Goal: Transaction & Acquisition: Purchase product/service

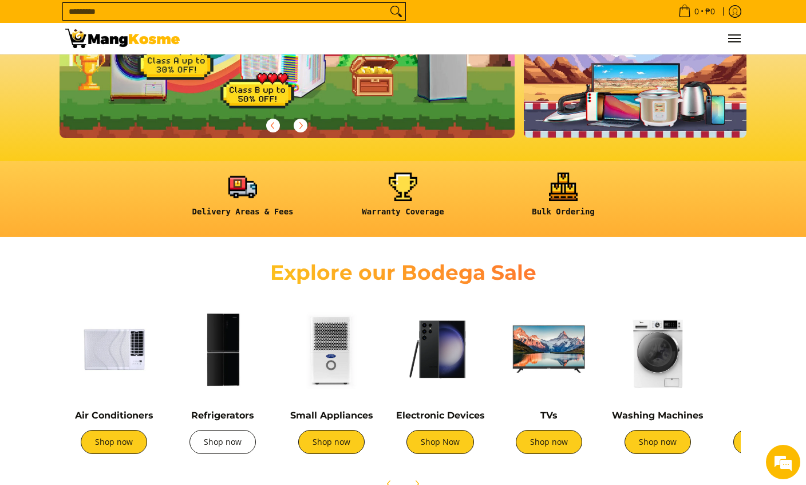
click at [228, 436] on link "Shop now" at bounding box center [223, 442] width 66 height 24
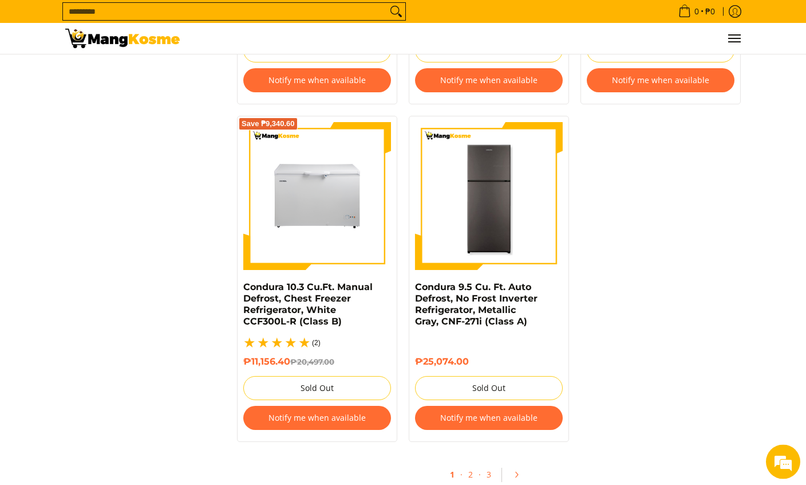
scroll to position [2345, 0]
click at [520, 470] on icon "Pagination" at bounding box center [517, 474] width 8 height 8
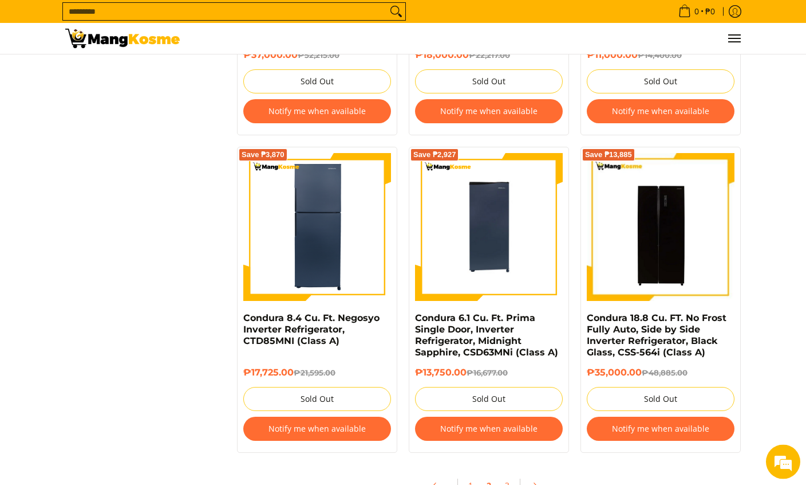
scroll to position [2314, 0]
click at [537, 484] on icon "Pagination" at bounding box center [535, 485] width 8 height 8
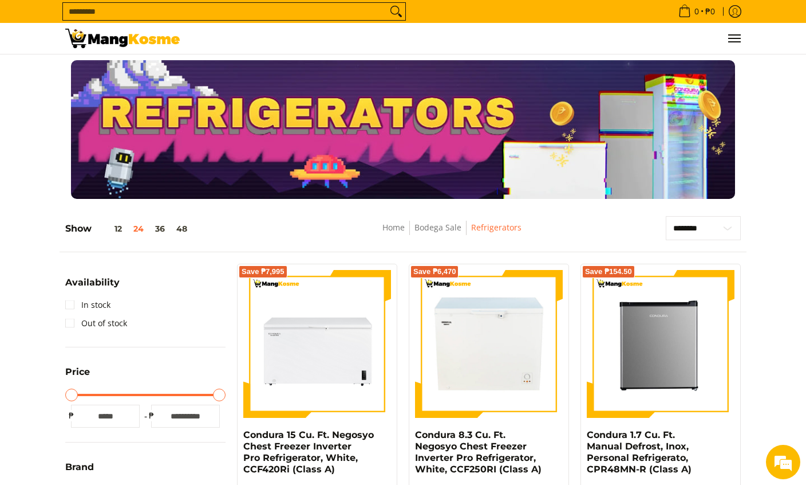
click at [110, 34] on img at bounding box center [122, 38] width 115 height 19
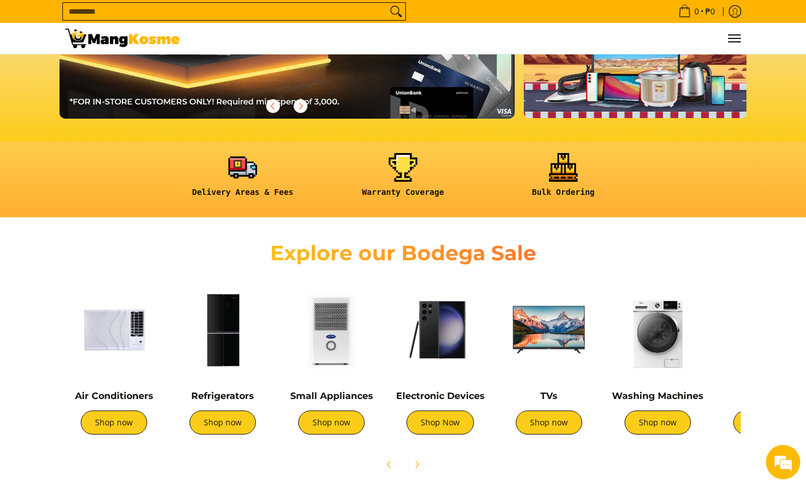
click at [447, 343] on img at bounding box center [440, 329] width 97 height 97
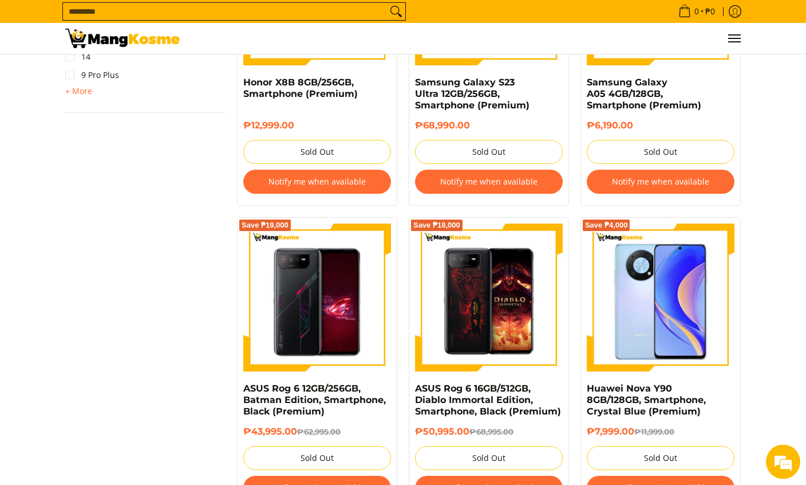
scroll to position [940, 0]
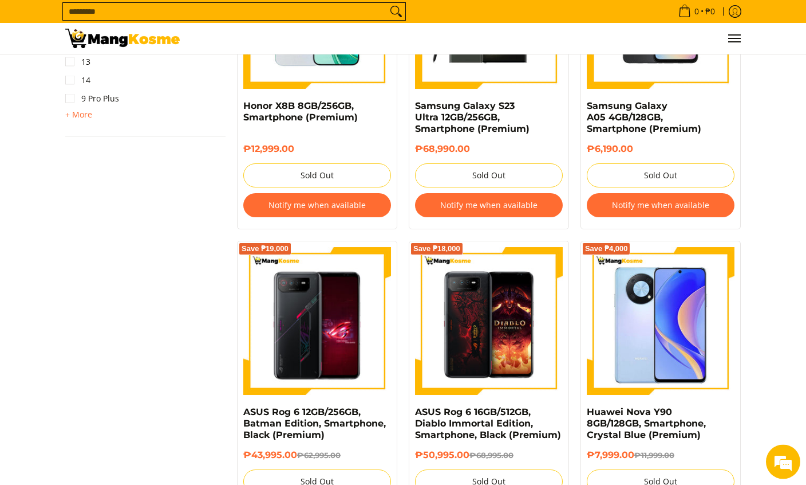
click at [103, 43] on img at bounding box center [122, 38] width 115 height 19
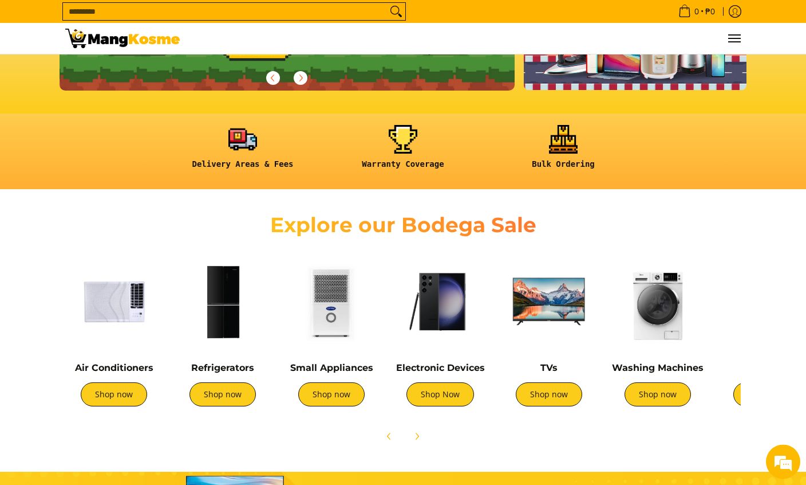
scroll to position [246, 0]
click at [554, 312] on img at bounding box center [549, 301] width 97 height 97
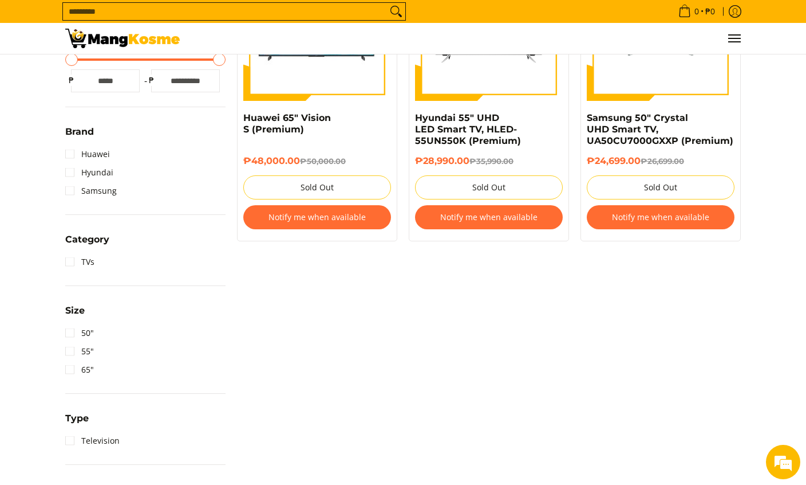
scroll to position [328, 0]
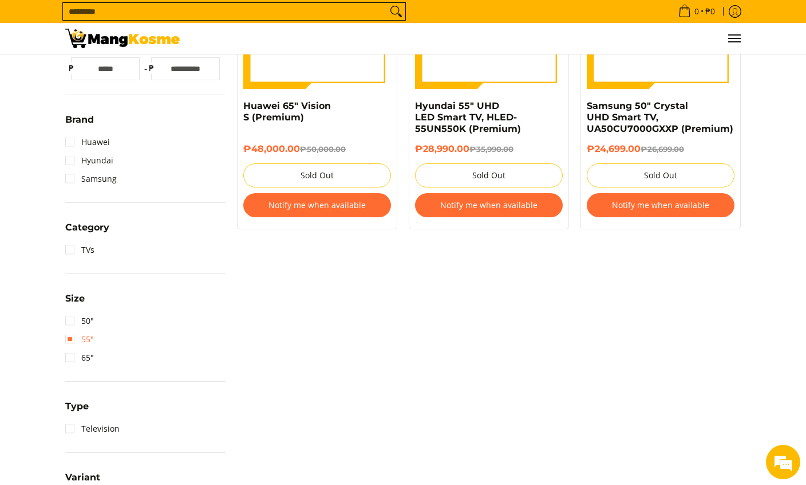
click at [72, 339] on link "55"" at bounding box center [79, 339] width 29 height 18
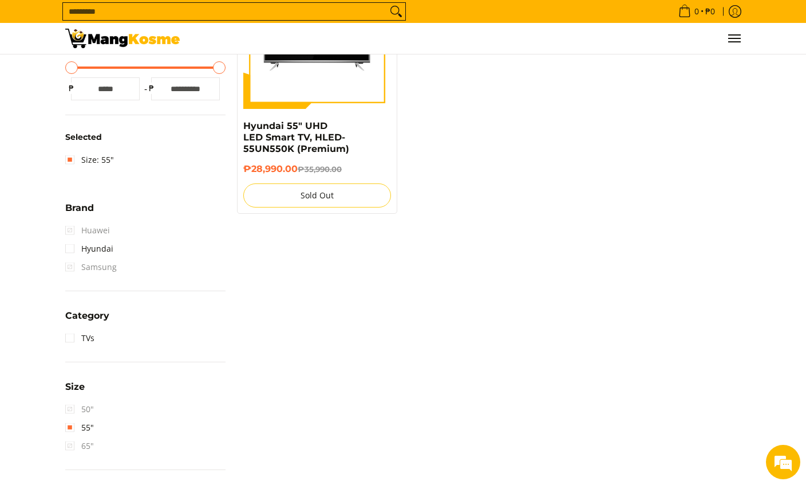
scroll to position [161, 0]
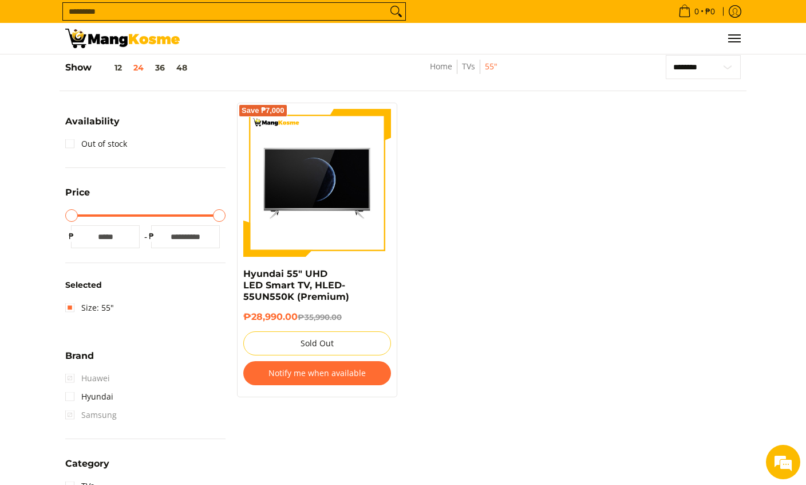
click at [95, 41] on img at bounding box center [122, 38] width 115 height 19
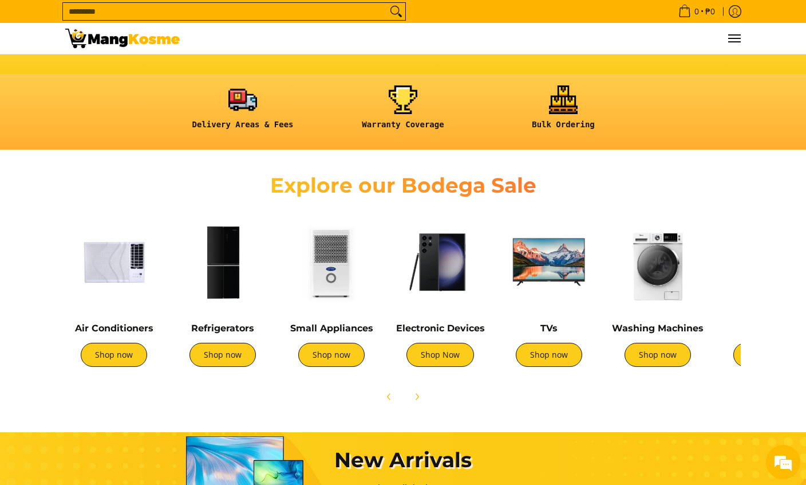
scroll to position [297, 0]
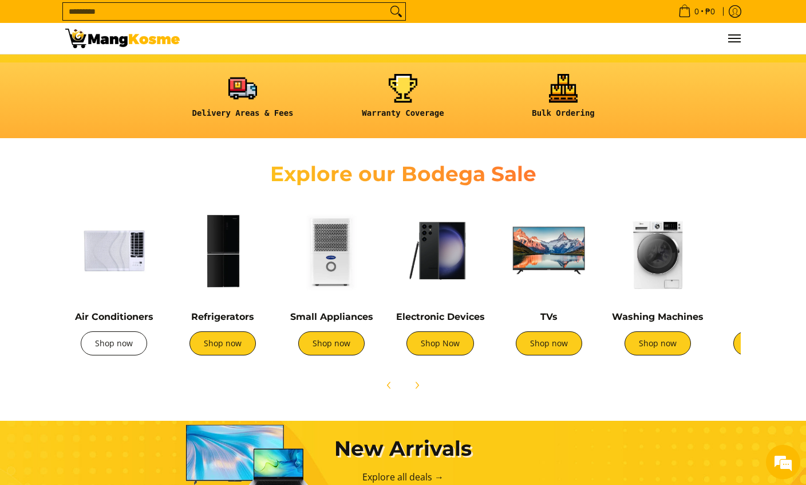
click at [105, 344] on link "Shop now" at bounding box center [114, 343] width 66 height 24
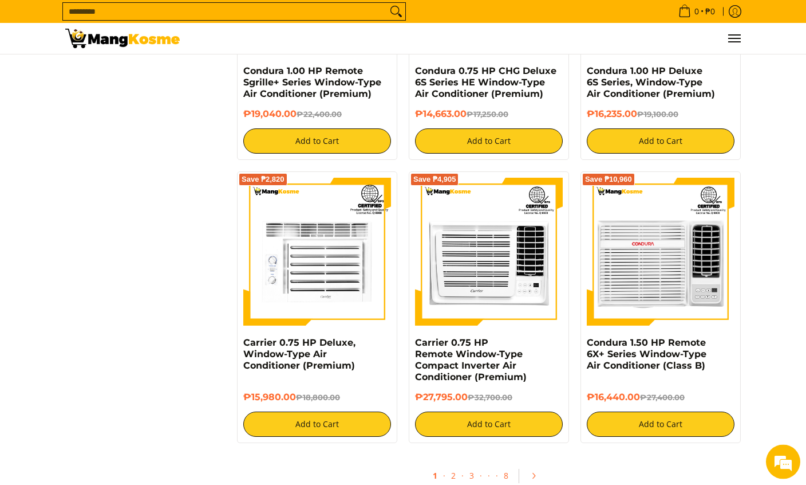
scroll to position [2003, 0]
click at [542, 481] on link "Pagination" at bounding box center [537, 475] width 27 height 19
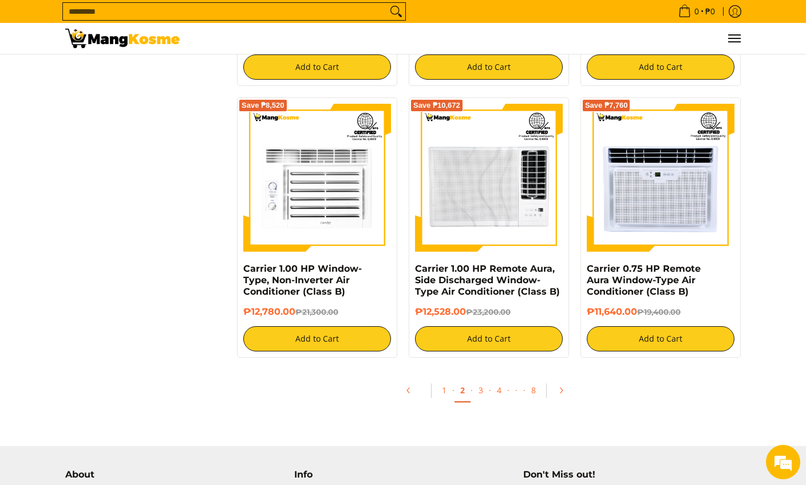
scroll to position [2100, 0]
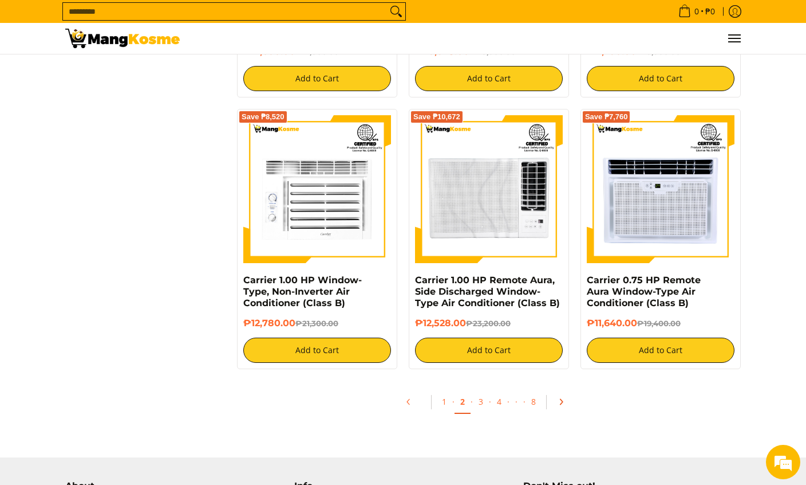
click at [562, 404] on icon "Pagination" at bounding box center [562, 401] width 2 height 5
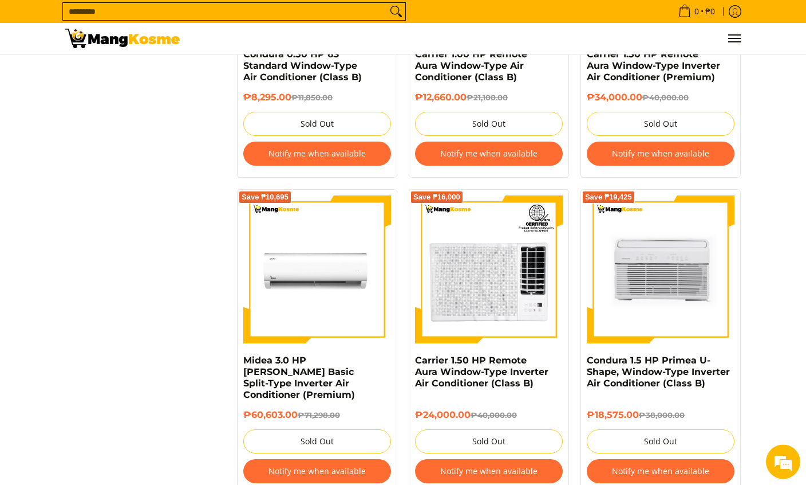
scroll to position [1253, 0]
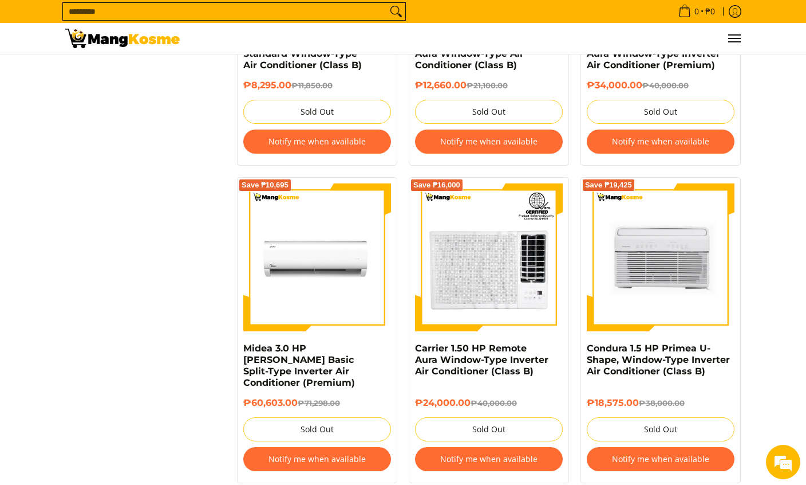
click at [690, 301] on img at bounding box center [661, 257] width 148 height 148
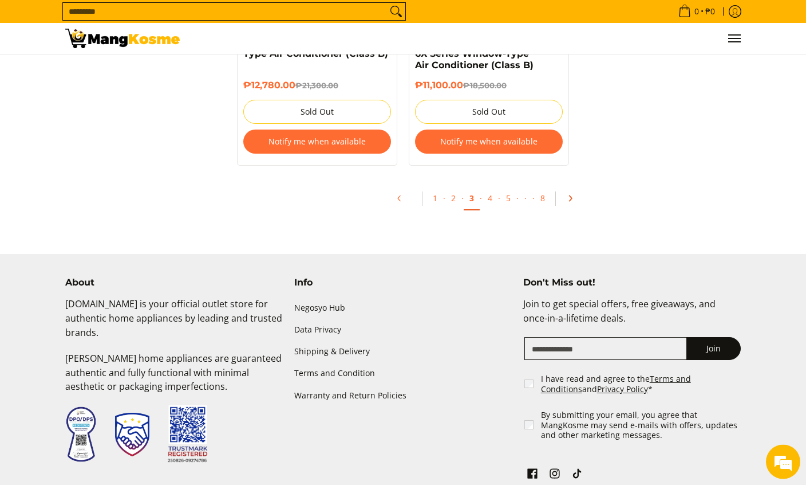
scroll to position [2498, 0]
click at [570, 196] on icon "Pagination" at bounding box center [571, 198] width 2 height 5
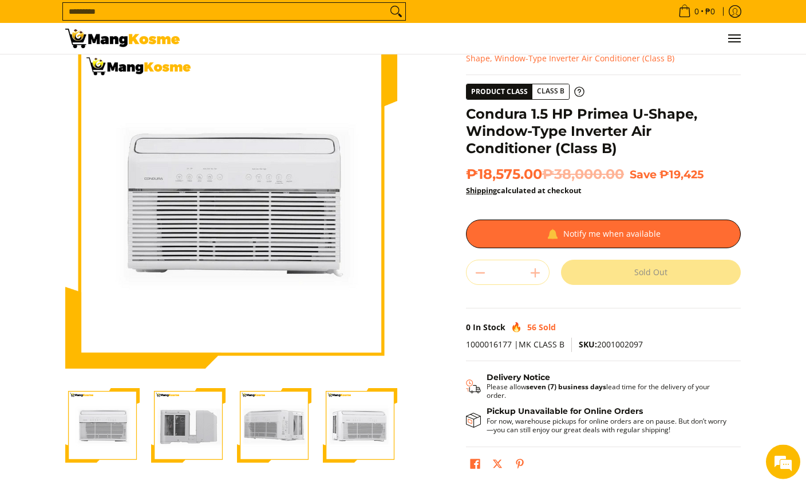
scroll to position [40, 0]
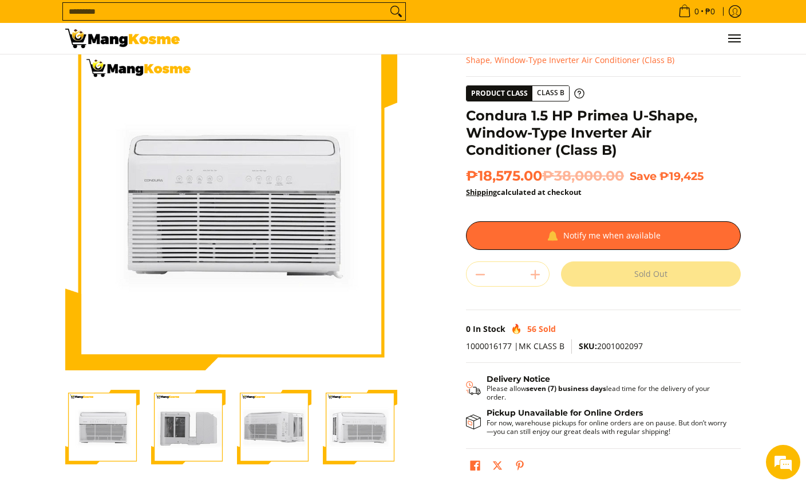
click at [182, 433] on img "condura-primea-u-shape-window-type-aircon-back-view-mang-kosme" at bounding box center [188, 426] width 74 height 74
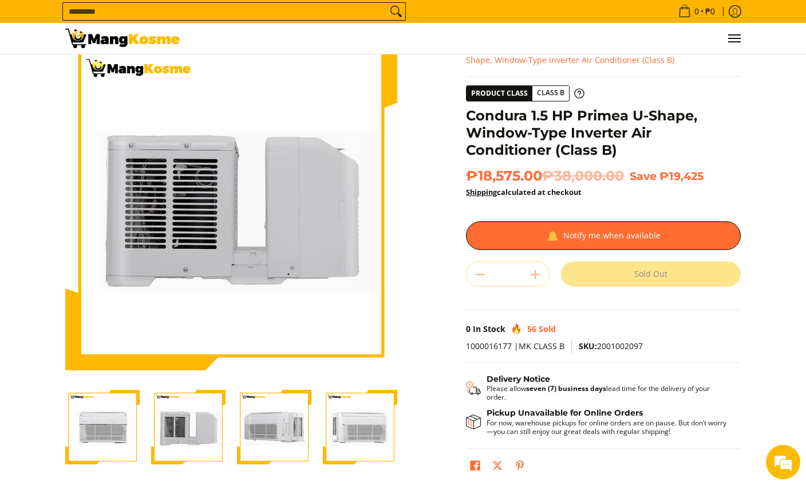
click at [279, 442] on img "Condura 1.5 HP Primea U-Shape, Window-Type Inverter Air Conditioner (Class B)-3" at bounding box center [274, 426] width 74 height 74
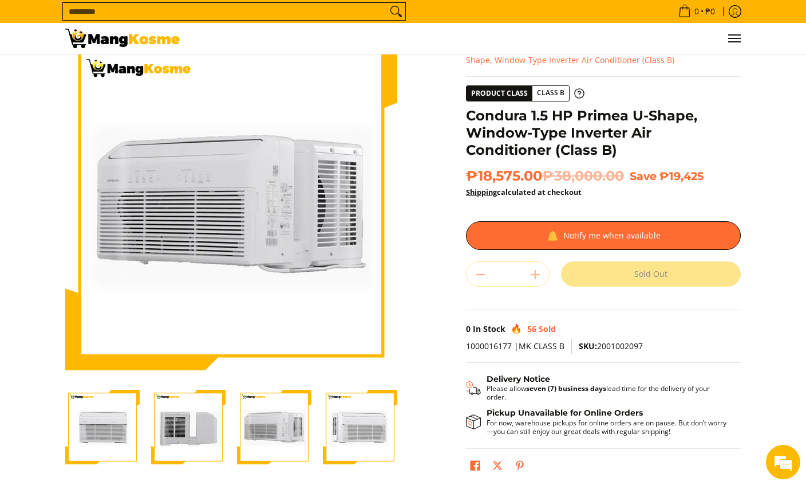
click at [375, 424] on img "Condura 1.5 HP Primea U-Shape, Window-Type Inverter Air Conditioner (Class B)-4" at bounding box center [360, 426] width 74 height 74
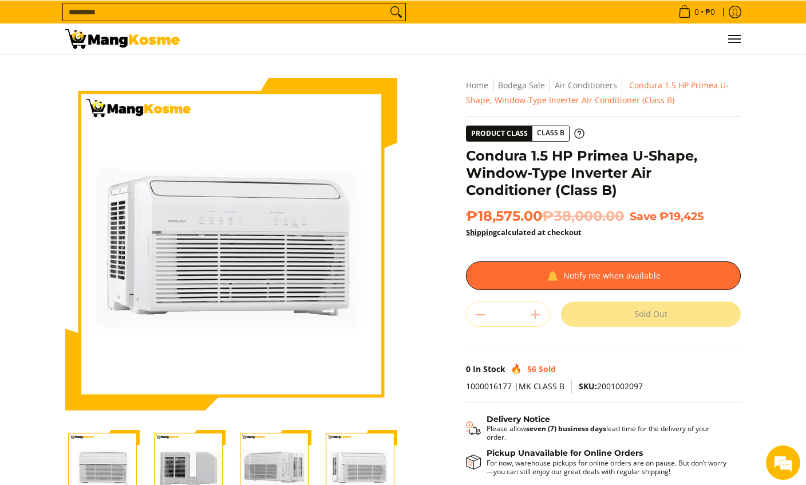
scroll to position [0, 0]
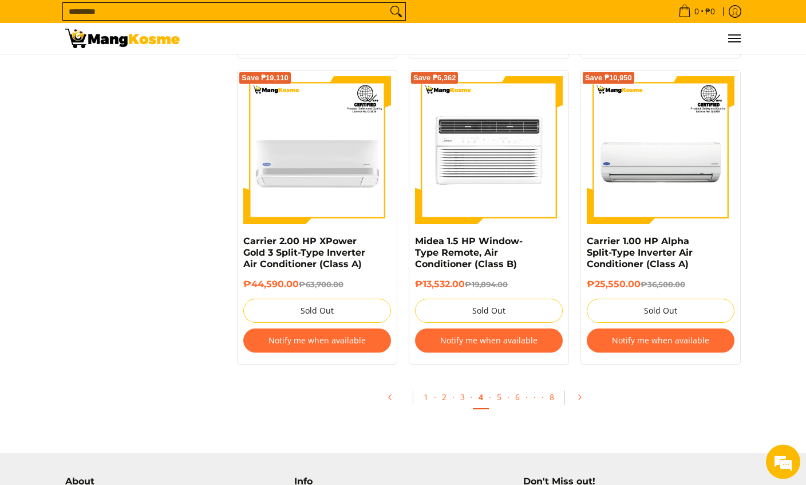
scroll to position [2334, 0]
click at [423, 409] on link "1" at bounding box center [426, 396] width 16 height 23
